Goal: Check status: Check status

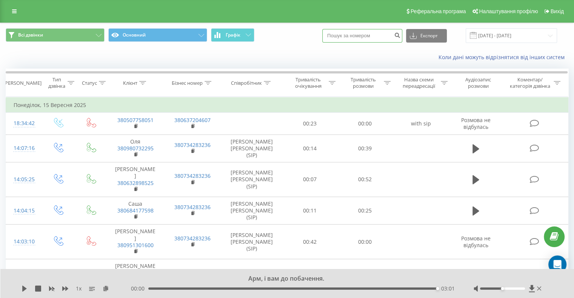
click at [374, 36] on input at bounding box center [362, 36] width 80 height 14
paste input "[PHONE_NUMBER]"
type input "0502945876"
click at [400, 37] on icon "submit" at bounding box center [397, 34] width 6 height 5
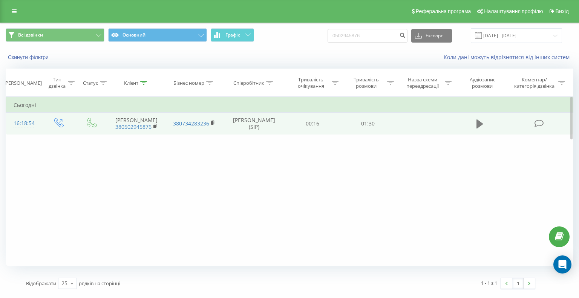
click at [479, 123] on icon at bounding box center [480, 124] width 7 height 9
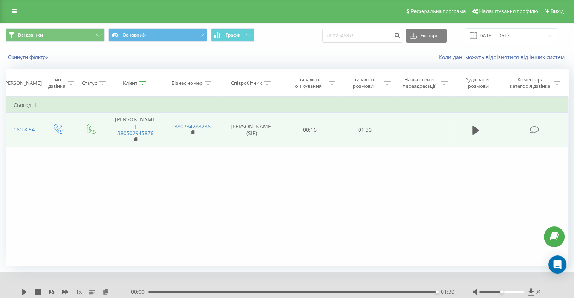
click at [515, 143] on div "Фільтрувати за умовою Дорівнює Введіть значення Скасувати OK Фільтрувати за умо…" at bounding box center [287, 182] width 562 height 170
click at [530, 290] on icon at bounding box center [531, 292] width 6 height 7
